Goal: Use online tool/utility: Utilize a website feature to perform a specific function

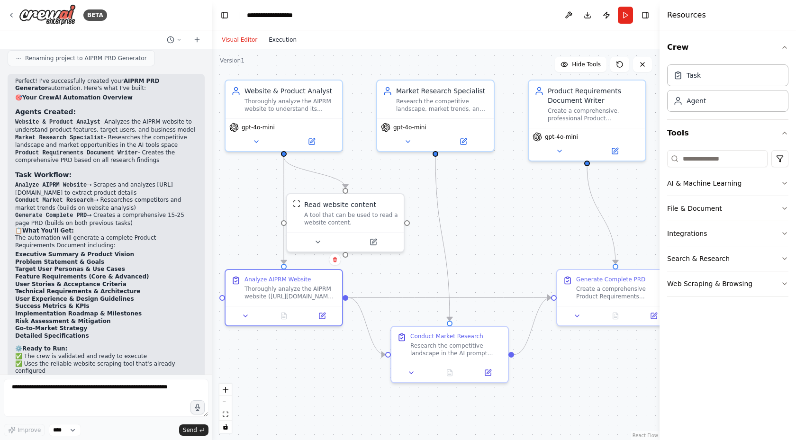
click at [283, 44] on button "Execution" at bounding box center [282, 39] width 39 height 11
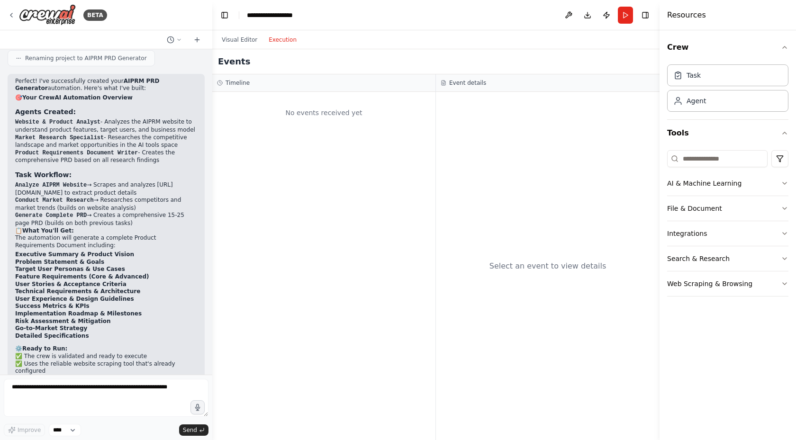
click at [342, 112] on div "No events received yet" at bounding box center [324, 113] width 214 height 32
click at [241, 38] on button "Visual Editor" at bounding box center [239, 39] width 47 height 11
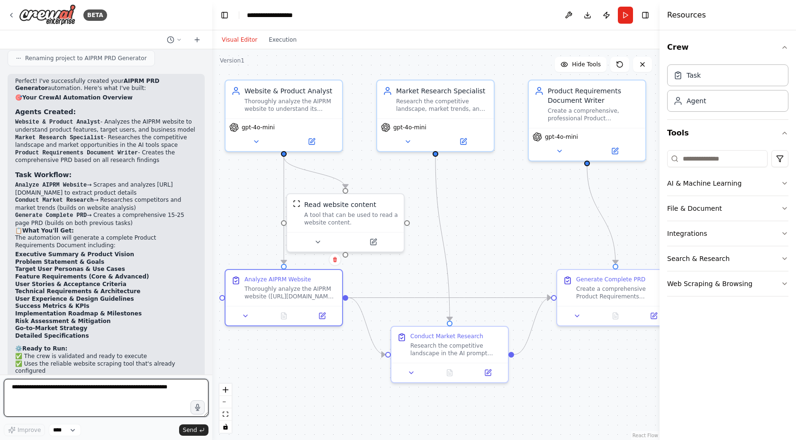
click at [104, 385] on textarea at bounding box center [106, 398] width 205 height 38
click at [125, 388] on textarea at bounding box center [106, 398] width 205 height 38
click at [627, 15] on button "Run" at bounding box center [625, 15] width 15 height 17
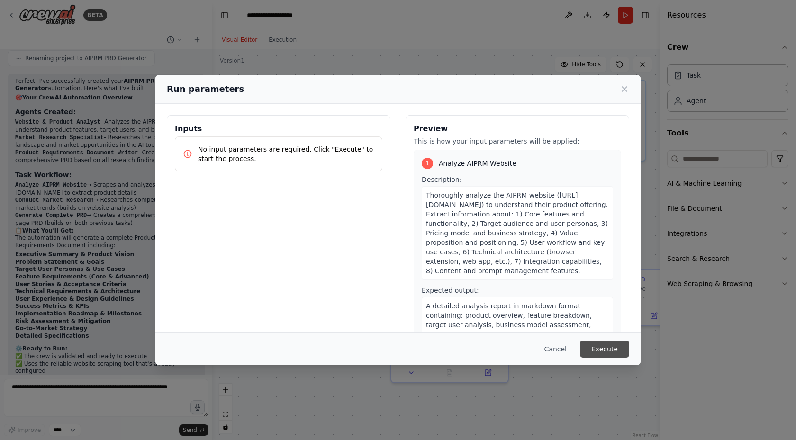
click at [604, 348] on button "Execute" at bounding box center [604, 349] width 49 height 17
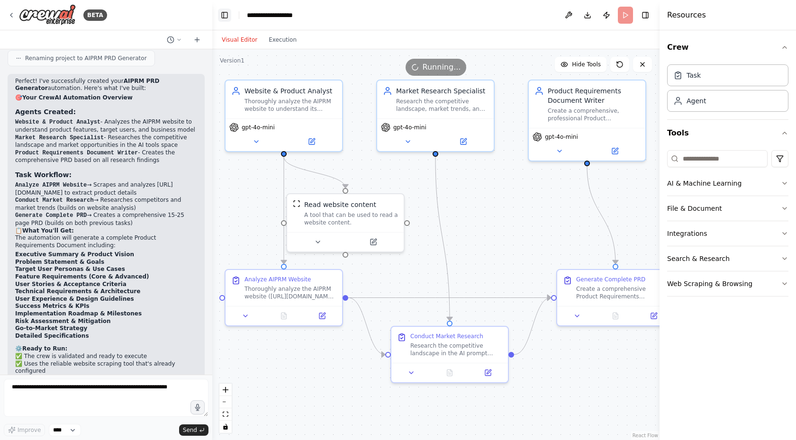
click at [225, 13] on button "Toggle Left Sidebar" at bounding box center [224, 15] width 13 height 13
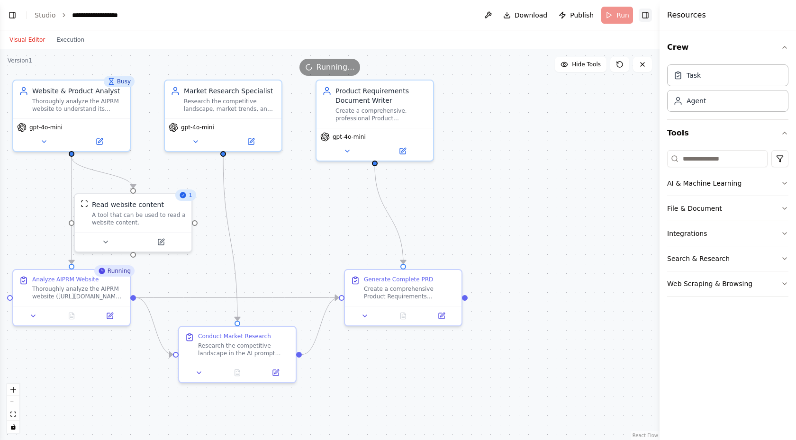
click at [647, 17] on button "Toggle Right Sidebar" at bounding box center [645, 15] width 13 height 13
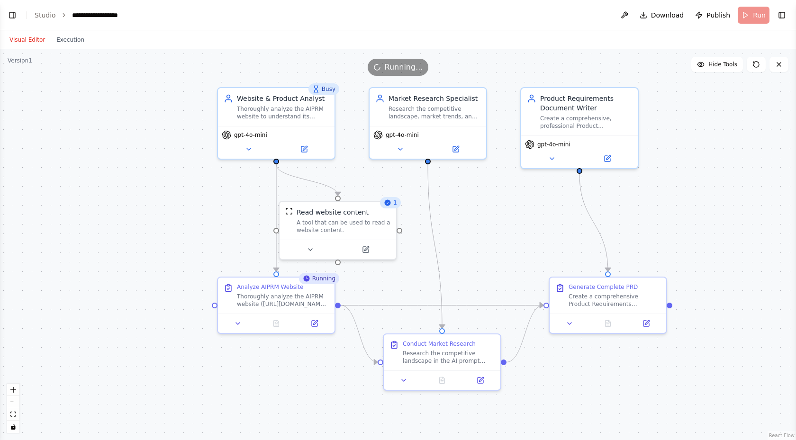
drag, startPoint x: 472, startPoint y: 199, endPoint x: 677, endPoint y: 207, distance: 204.8
click at [677, 207] on div ".deletable-edge-delete-btn { width: 20px; height: 20px; border: 0px solid #ffff…" at bounding box center [398, 244] width 796 height 391
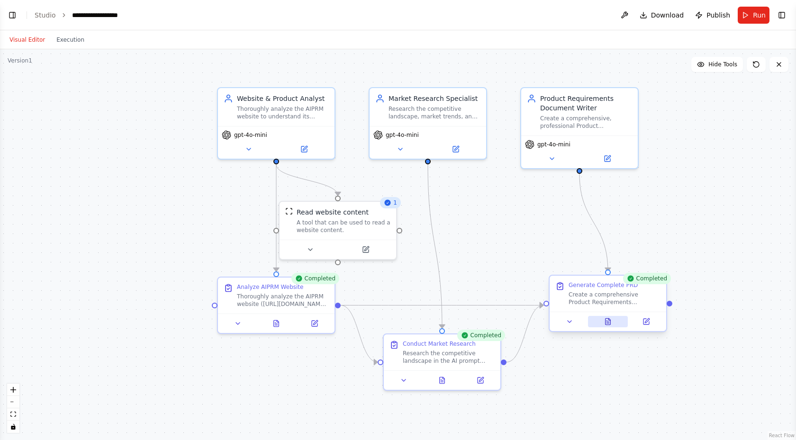
click at [610, 320] on icon at bounding box center [609, 319] width 2 height 2
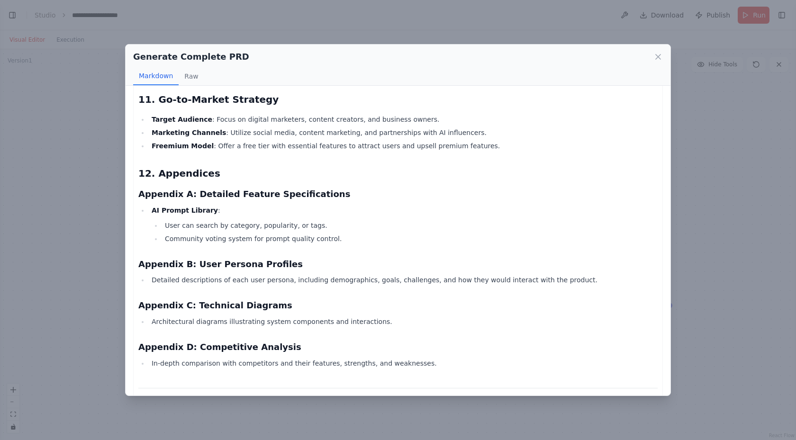
scroll to position [1505, 0]
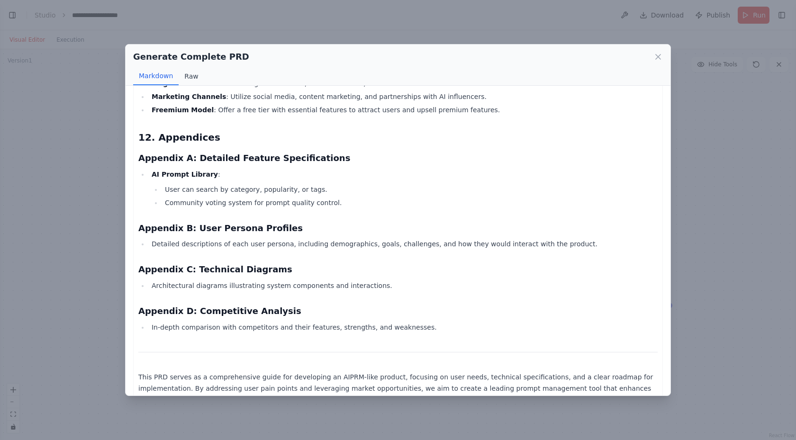
click at [188, 79] on button "Raw" at bounding box center [191, 76] width 25 height 18
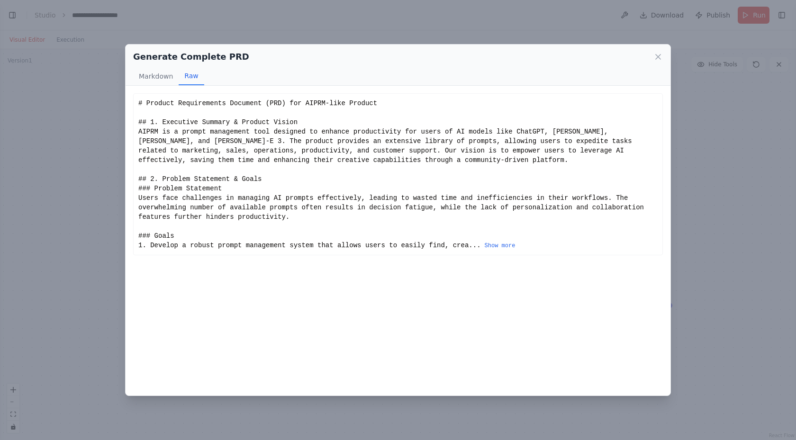
scroll to position [0, 0]
click at [485, 246] on button "Show more" at bounding box center [500, 246] width 31 height 8
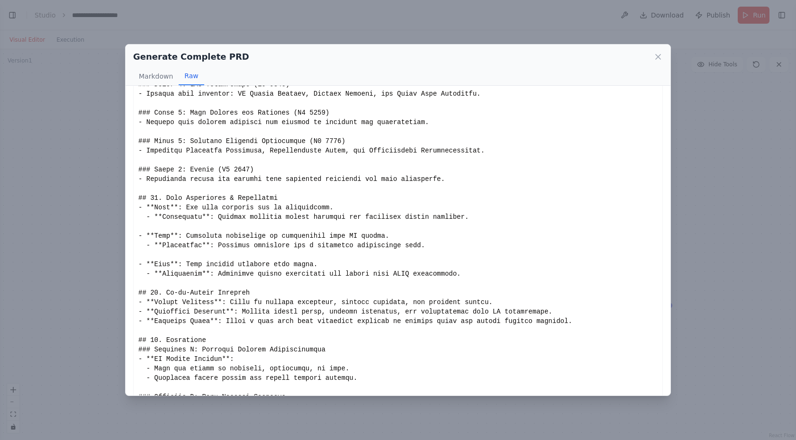
scroll to position [938, 0]
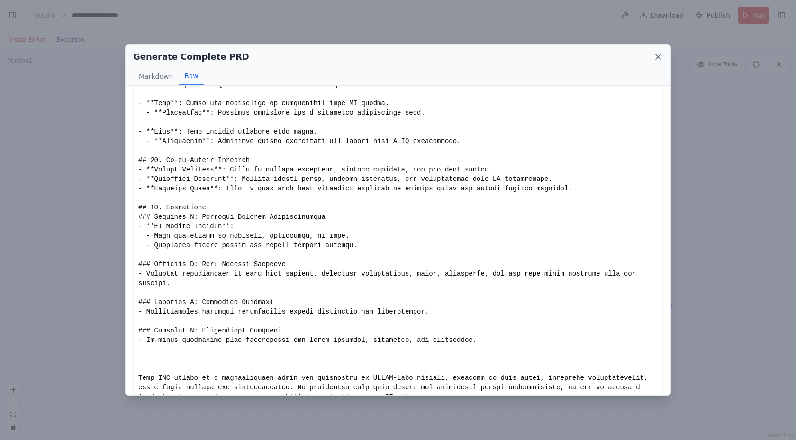
click at [654, 55] on icon at bounding box center [657, 56] width 9 height 9
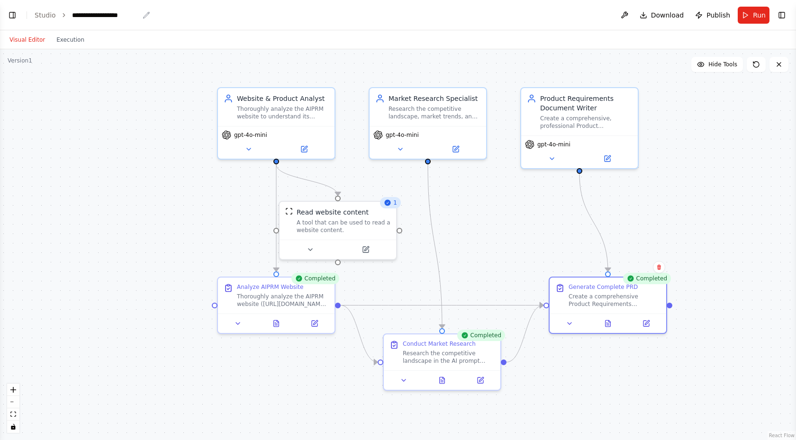
click at [143, 16] on icon "breadcrumb" at bounding box center [147, 15] width 8 height 8
click at [144, 14] on icon "breadcrumb" at bounding box center [147, 15] width 8 height 8
click at [94, 15] on div "**********" at bounding box center [105, 14] width 67 height 9
click at [76, 15] on div "**********" at bounding box center [107, 14] width 71 height 9
drag, startPoint x: 91, startPoint y: 18, endPoint x: 82, endPoint y: 16, distance: 9.3
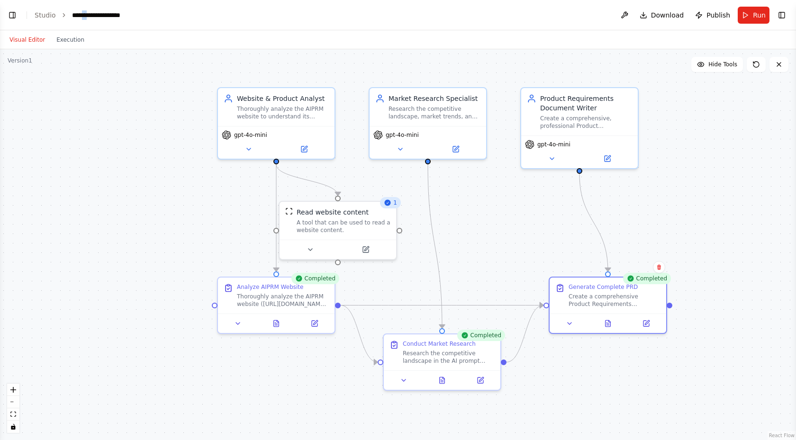
click at [82, 16] on div "**********" at bounding box center [107, 14] width 71 height 9
click at [78, 17] on div "**********" at bounding box center [110, 14] width 77 height 9
click at [194, 88] on div ".deletable-edge-delete-btn { width: 20px; height: 20px; border: 0px solid #ffff…" at bounding box center [398, 244] width 796 height 391
